Goal: Communication & Community: Ask a question

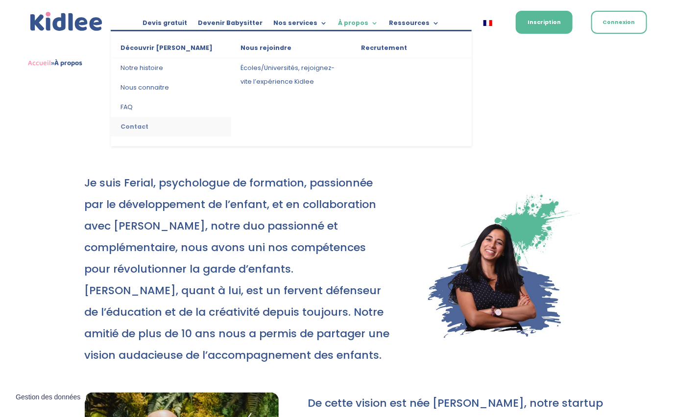
click at [133, 124] on link "Contact" at bounding box center [171, 127] width 121 height 20
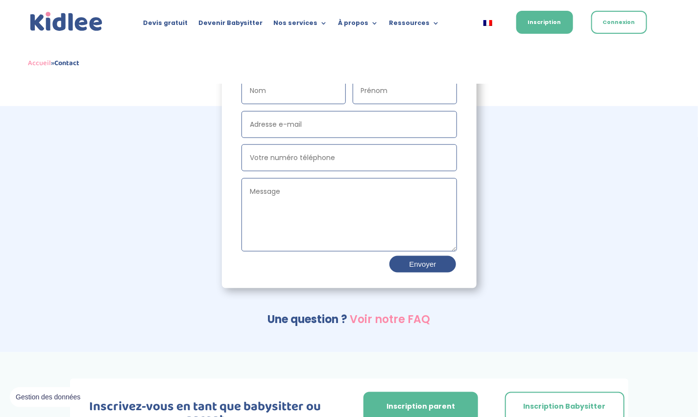
click at [292, 161] on input "Votre numéro téléphone" at bounding box center [350, 158] width 216 height 27
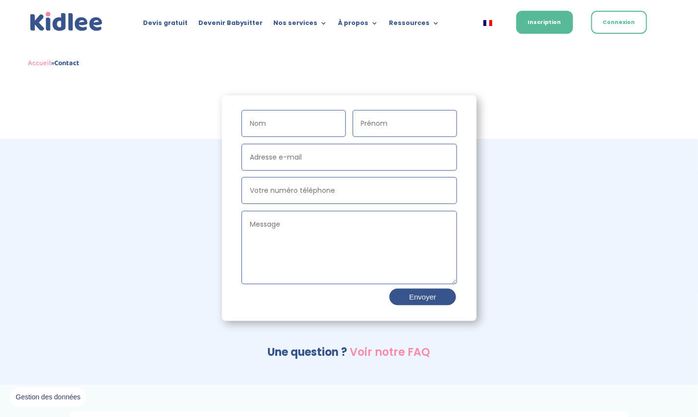
scroll to position [318, 0]
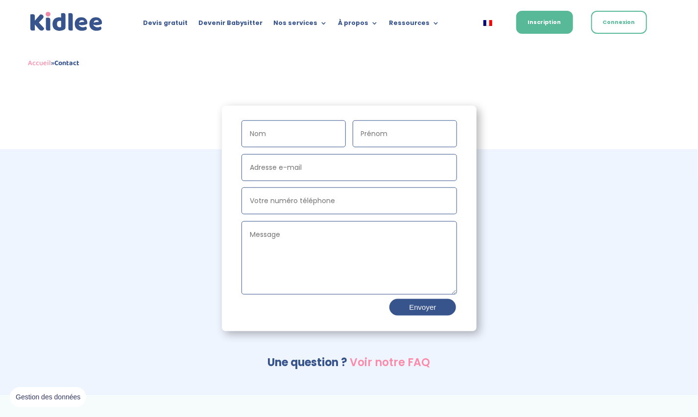
click at [297, 140] on input "Nom" at bounding box center [294, 134] width 104 height 27
type input "test"
click at [373, 130] on input "Prénom" at bounding box center [405, 134] width 104 height 27
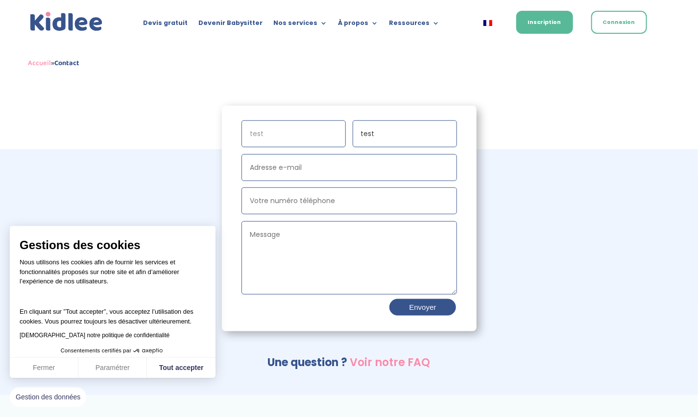
type input "test"
click at [321, 168] on input "Adresse e-mail" at bounding box center [350, 167] width 216 height 27
type input "[EMAIL_ADDRESS][DOMAIN_NAME]"
type input "0768244230"
click at [308, 241] on textarea "Message" at bounding box center [350, 257] width 216 height 73
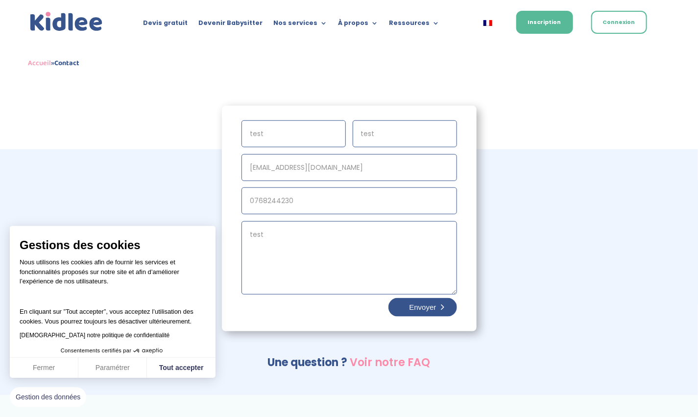
type textarea "test"
click at [411, 309] on button "Envoyer" at bounding box center [423, 307] width 68 height 19
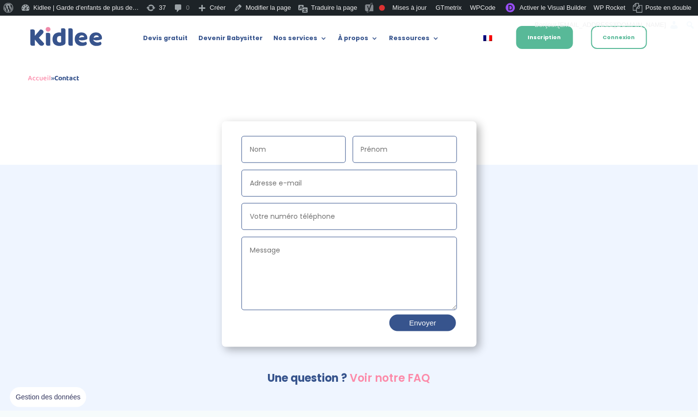
scroll to position [318, 0]
click at [274, 150] on input "Nom" at bounding box center [294, 149] width 104 height 27
type input "test"
click at [386, 157] on input "Prénom" at bounding box center [405, 149] width 104 height 27
type input "test"
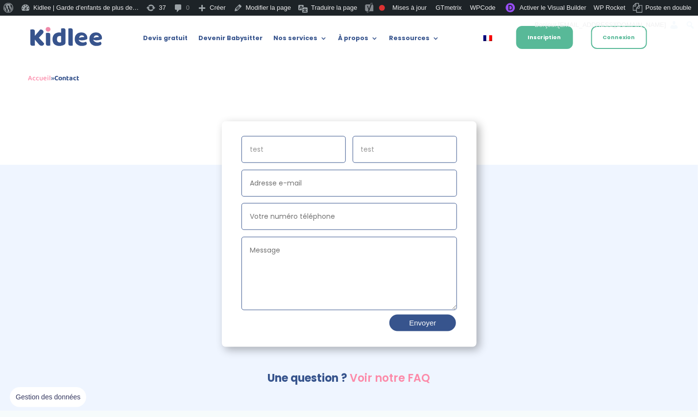
click at [299, 173] on input "Adresse e-mail" at bounding box center [350, 183] width 216 height 27
type input "imad.bendimerad@outlook.com"
type input "0768244230"
click at [307, 251] on textarea "Message" at bounding box center [350, 273] width 216 height 73
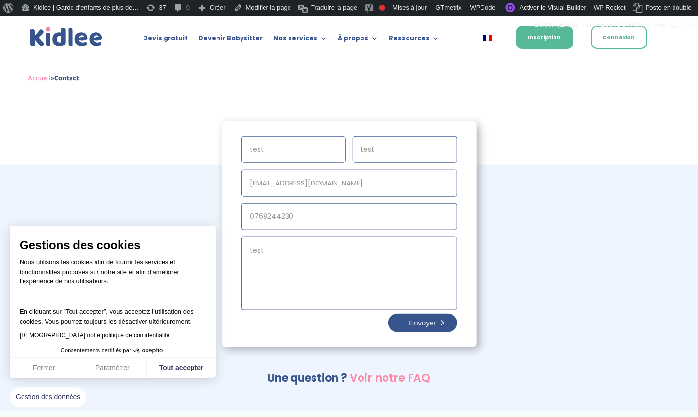
type textarea "test"
click at [409, 325] on button "Envoyer" at bounding box center [423, 323] width 68 height 19
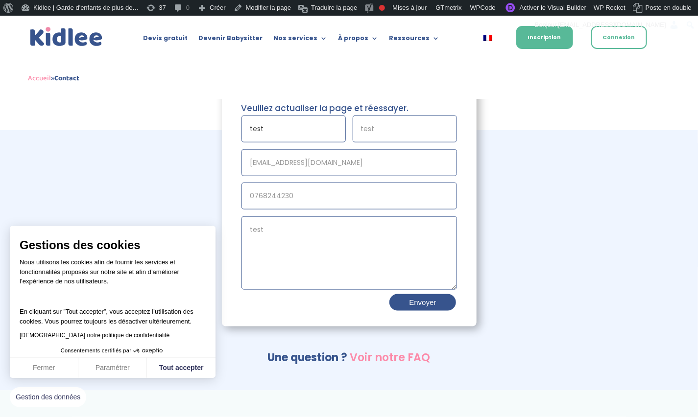
scroll to position [352, 0]
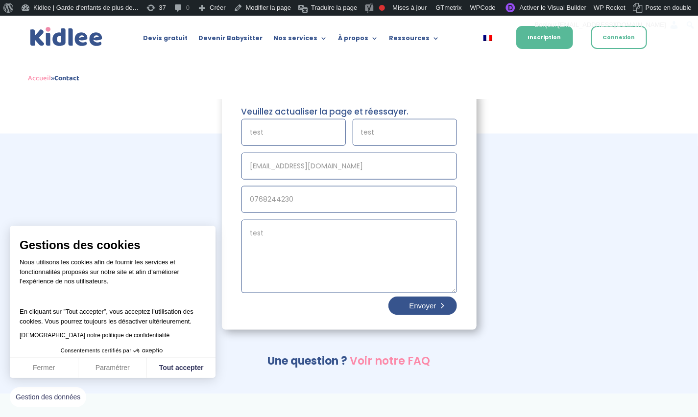
click at [428, 298] on button "Envoyer" at bounding box center [423, 306] width 68 height 19
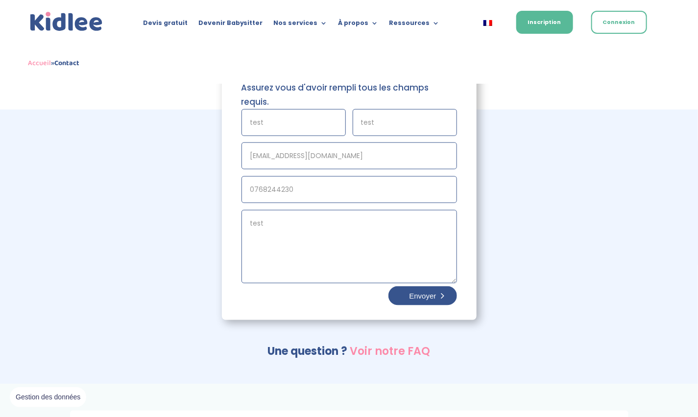
scroll to position [360, 0]
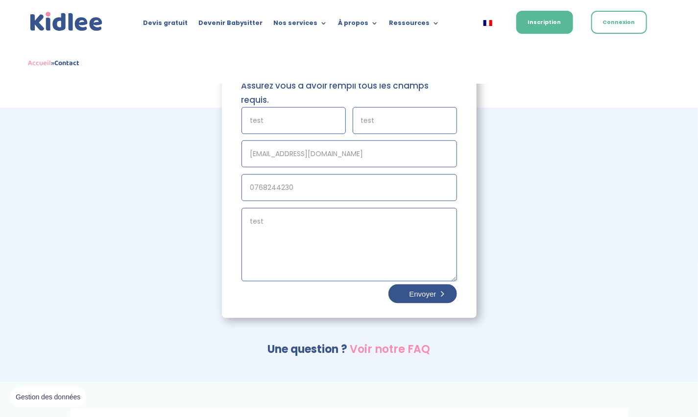
click at [437, 293] on button "Envoyer" at bounding box center [423, 294] width 68 height 19
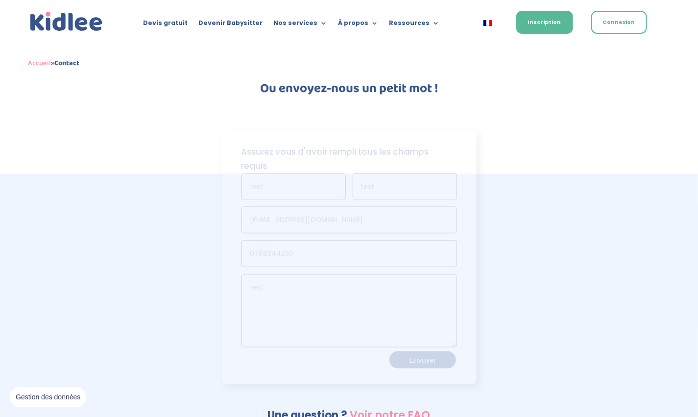
scroll to position [281, 0]
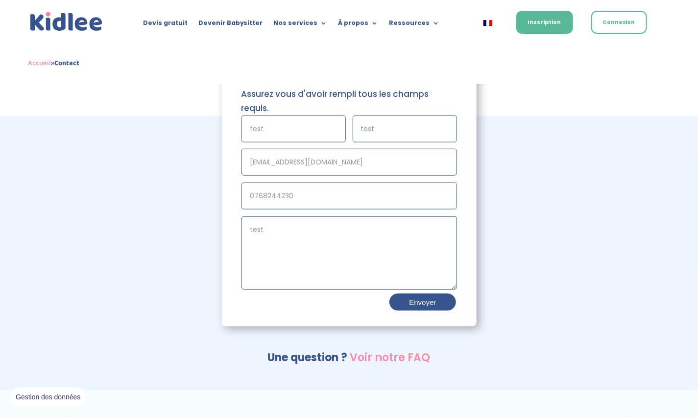
scroll to position [281, 0]
